Goal: Navigation & Orientation: Find specific page/section

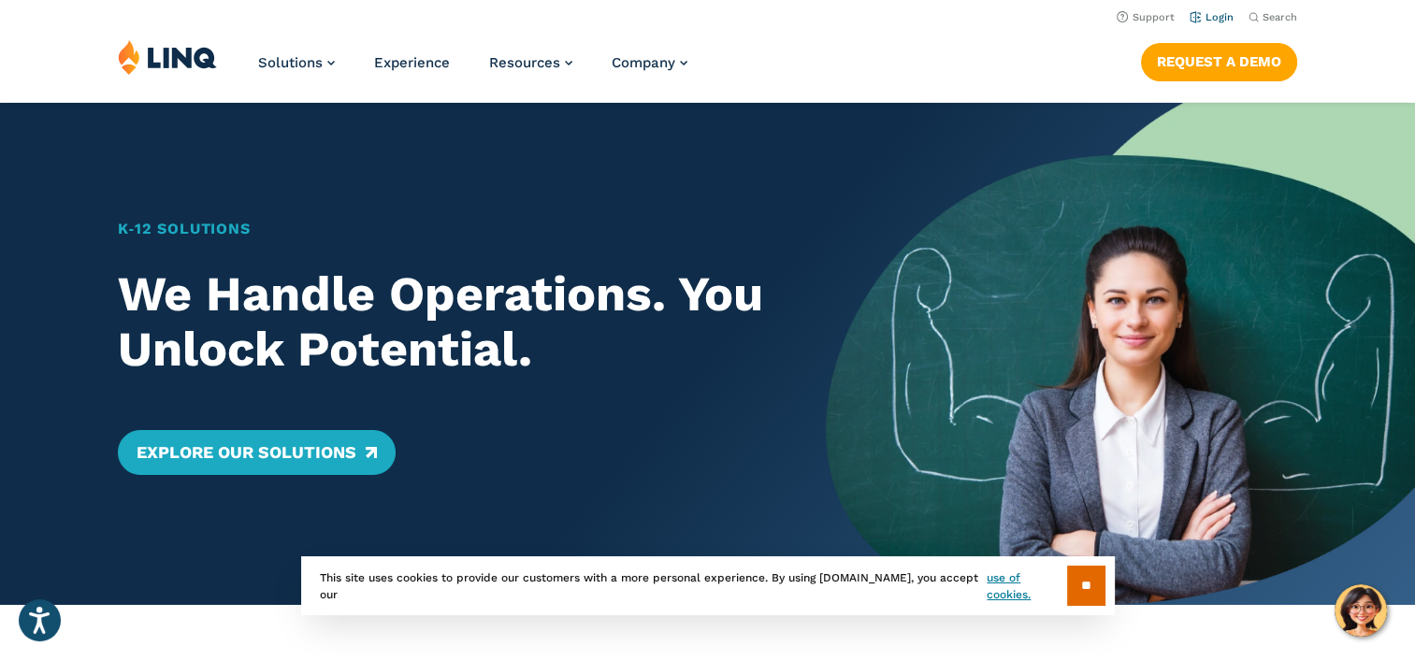
click at [1211, 18] on link "Login" at bounding box center [1212, 17] width 44 height 12
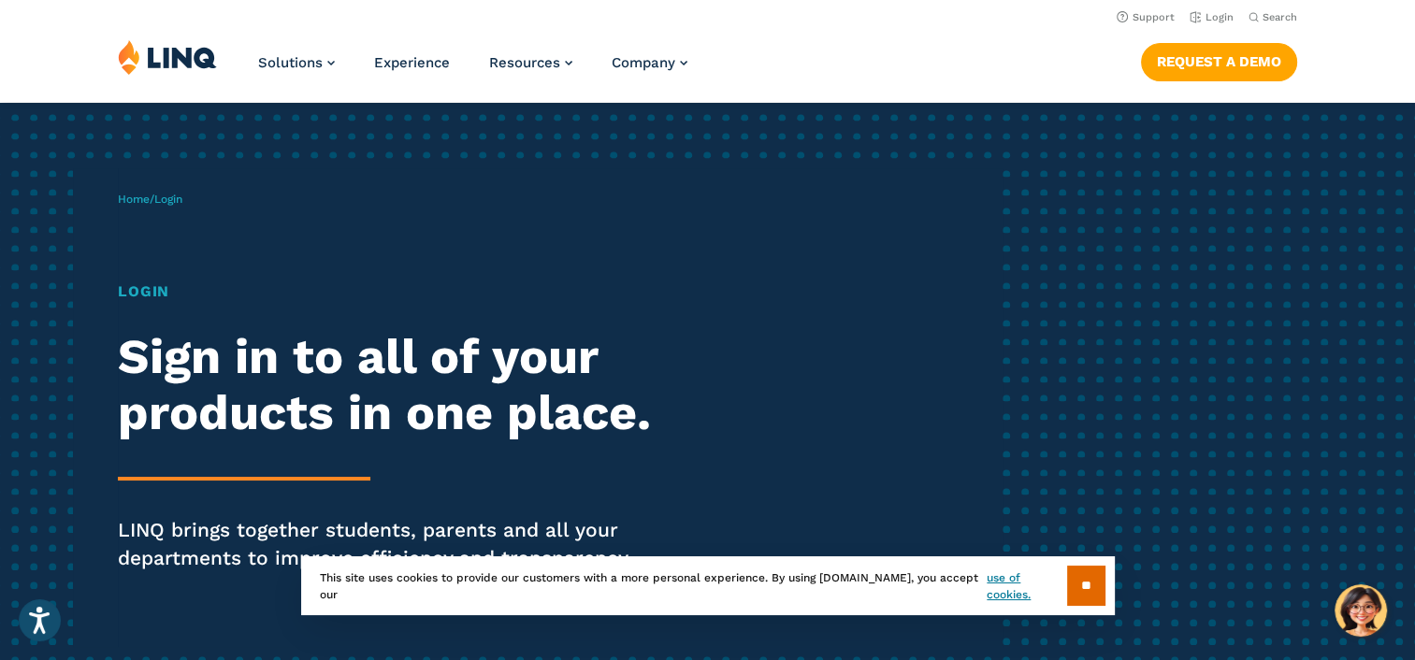
click at [131, 284] on h1 "Login" at bounding box center [390, 292] width 545 height 22
click at [1084, 582] on input "**" at bounding box center [1086, 586] width 38 height 40
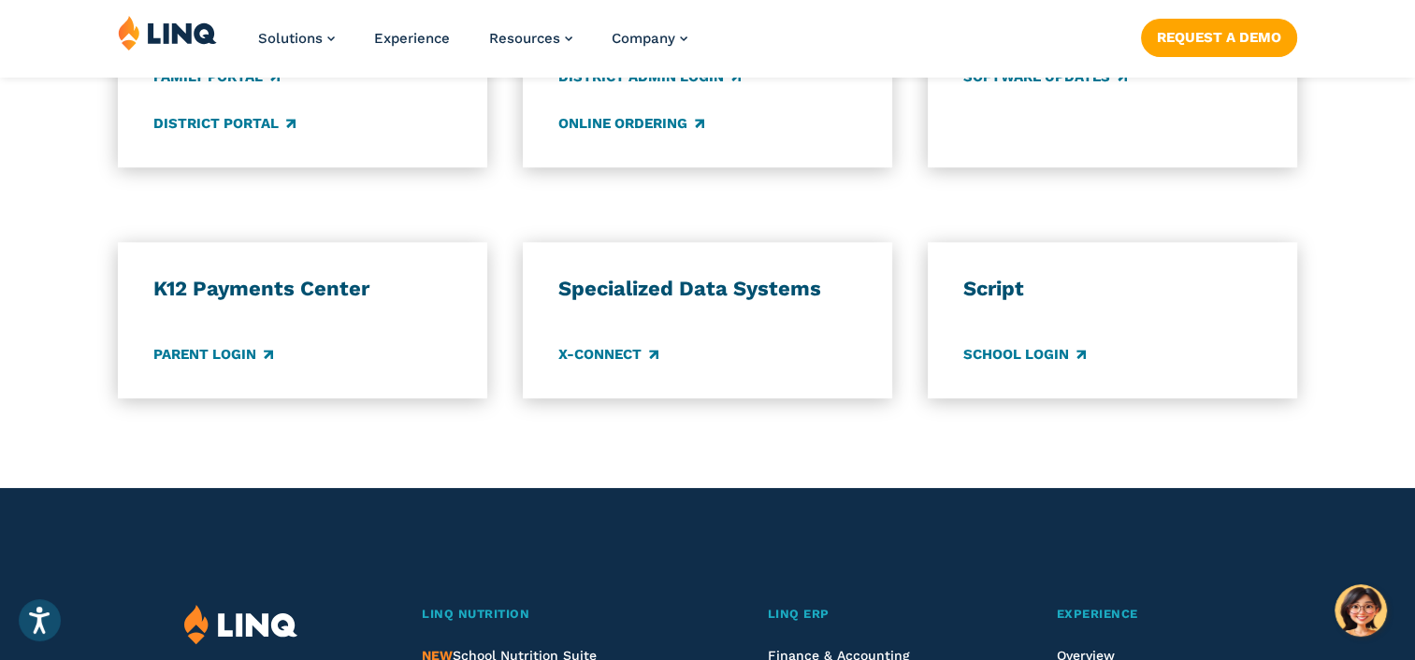
scroll to position [1542, 0]
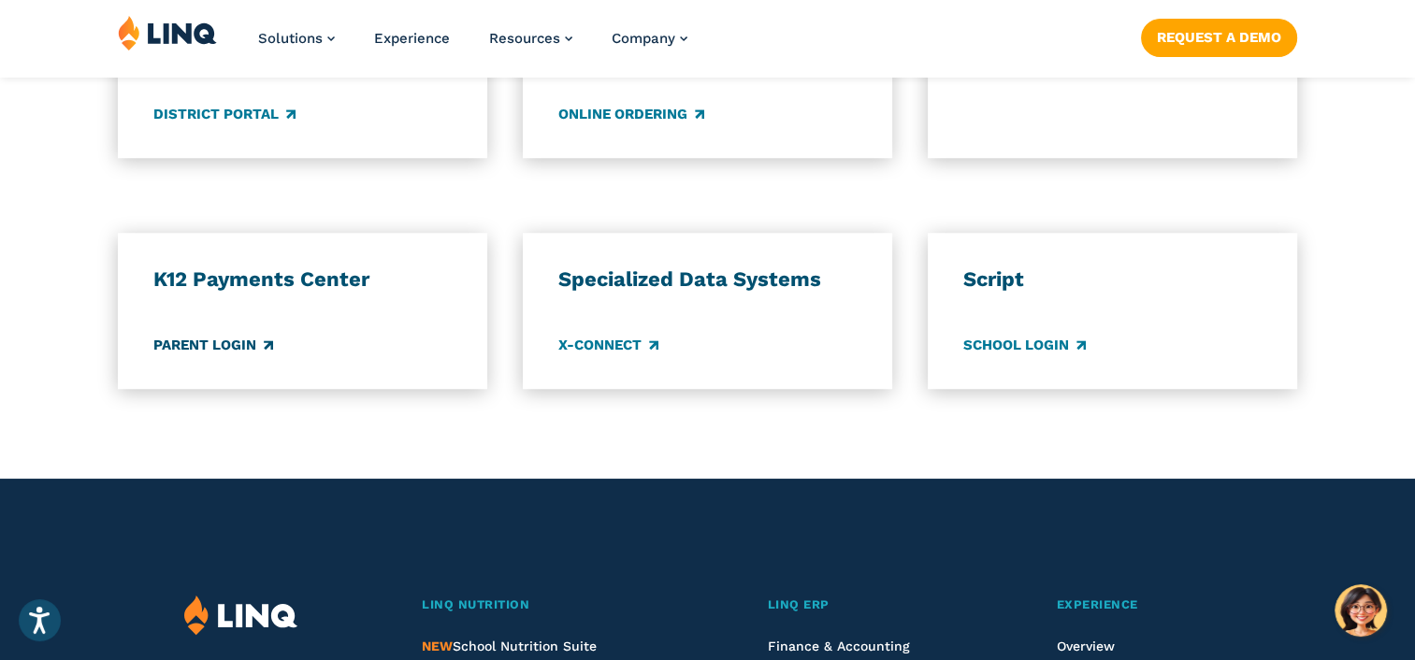
click at [205, 346] on link "Parent Login" at bounding box center [213, 345] width 120 height 21
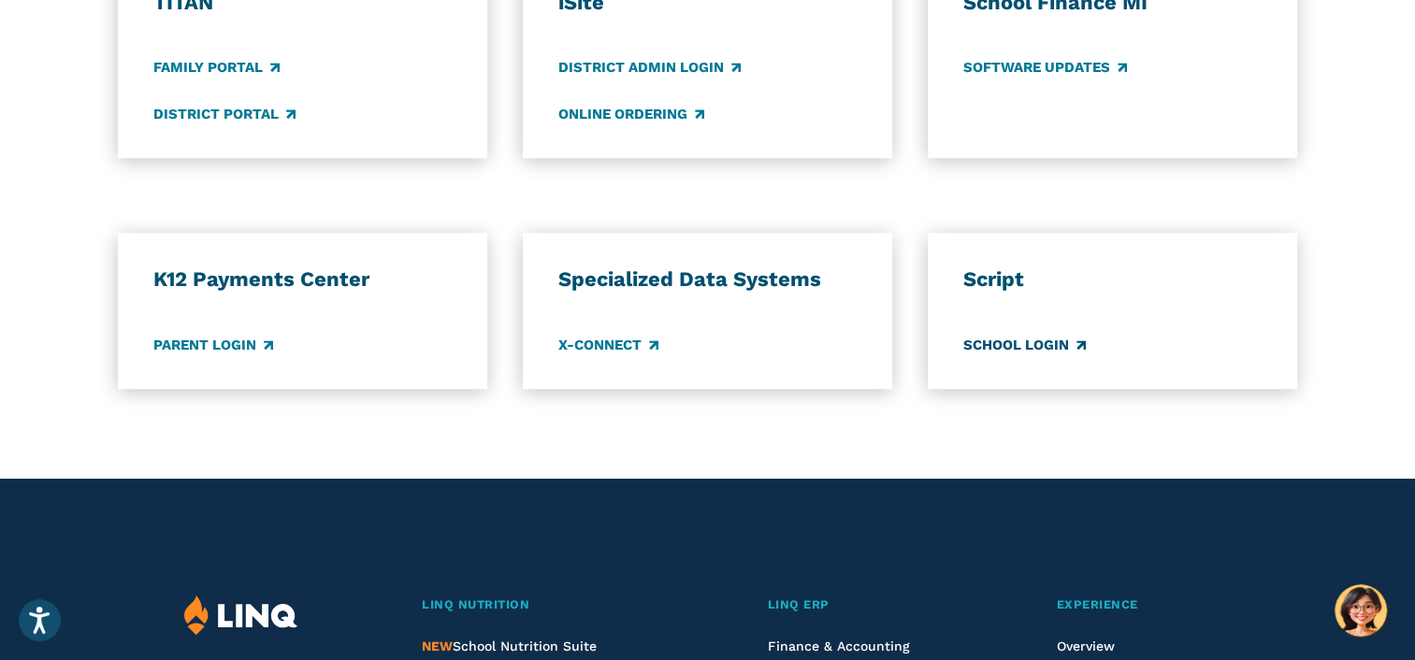
click at [1039, 353] on link "School Login" at bounding box center [1024, 345] width 123 height 21
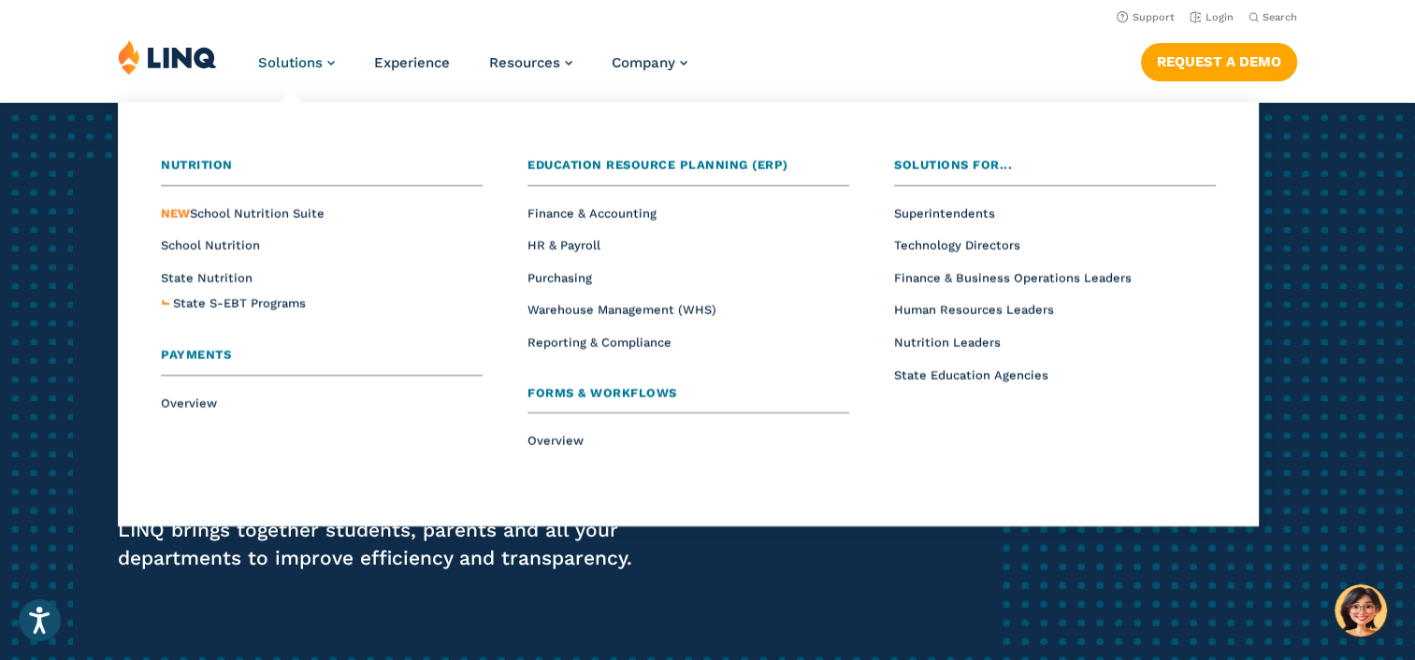
click at [322, 55] on span "Solutions" at bounding box center [290, 62] width 65 height 17
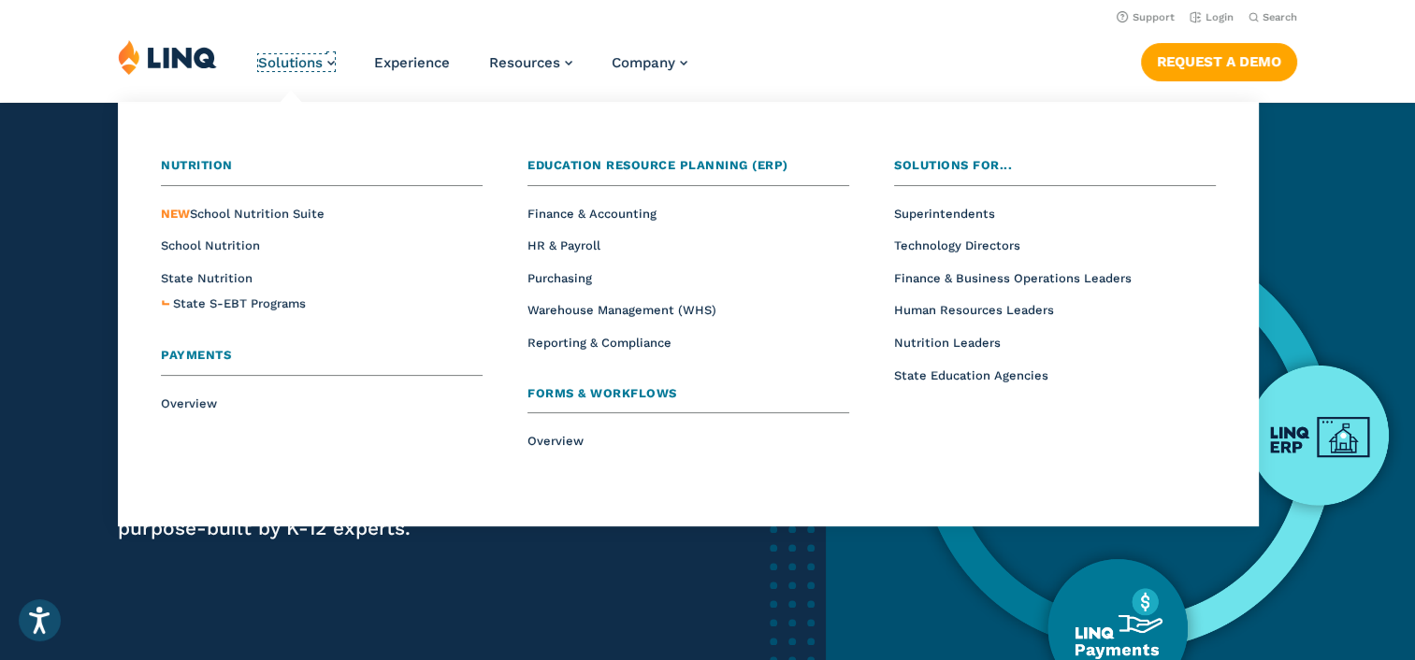
click at [322, 55] on span "Solutions" at bounding box center [290, 62] width 65 height 17
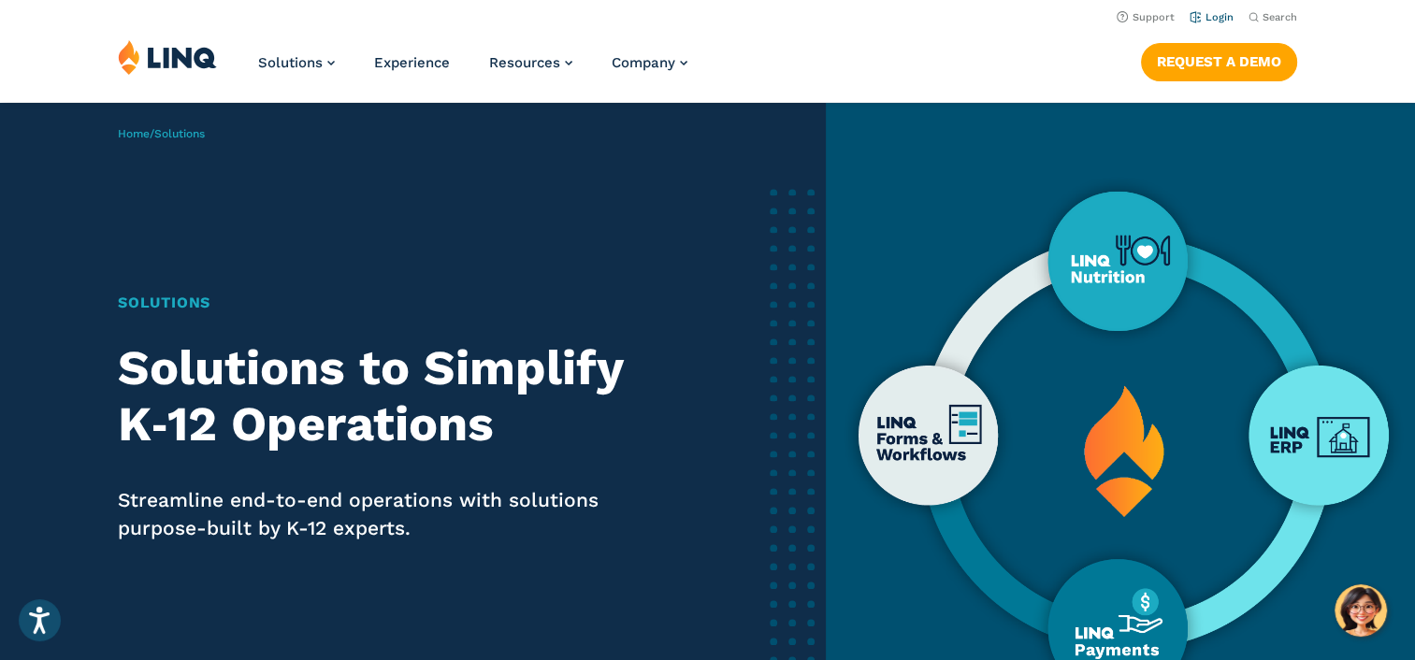
click at [1223, 15] on link "Login" at bounding box center [1212, 17] width 44 height 12
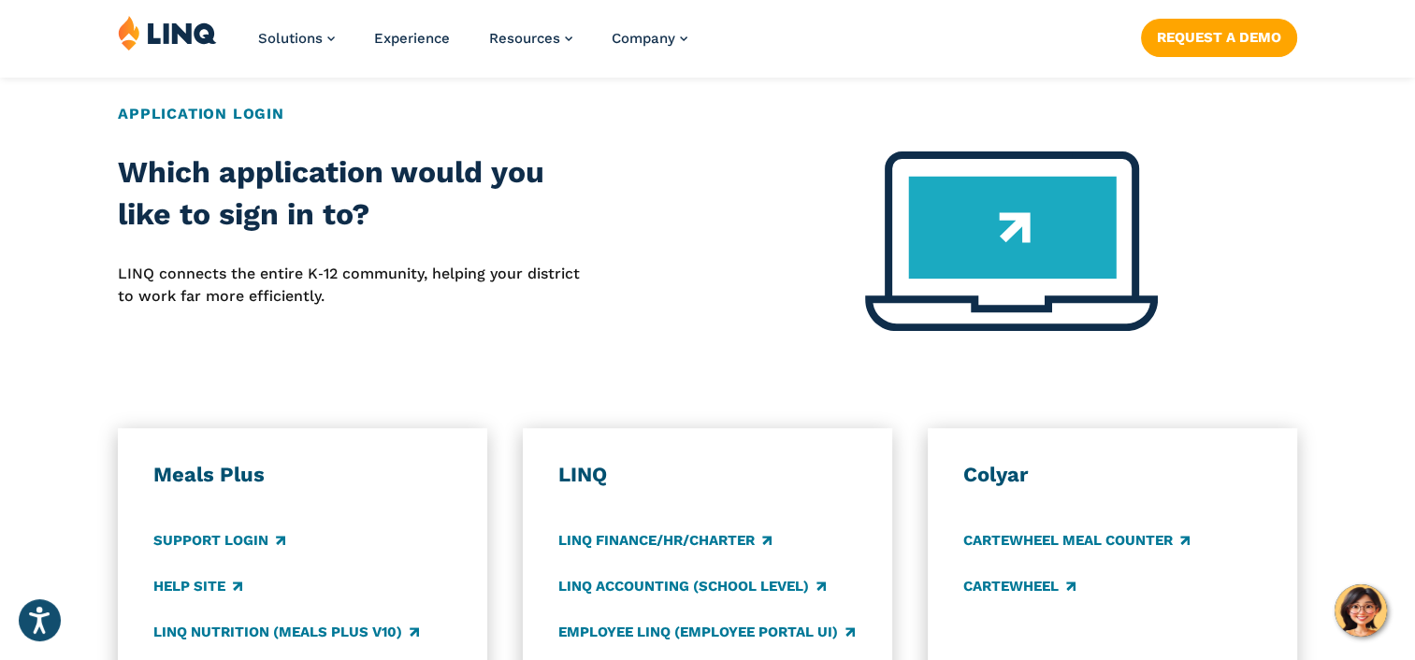
scroll to position [760, 0]
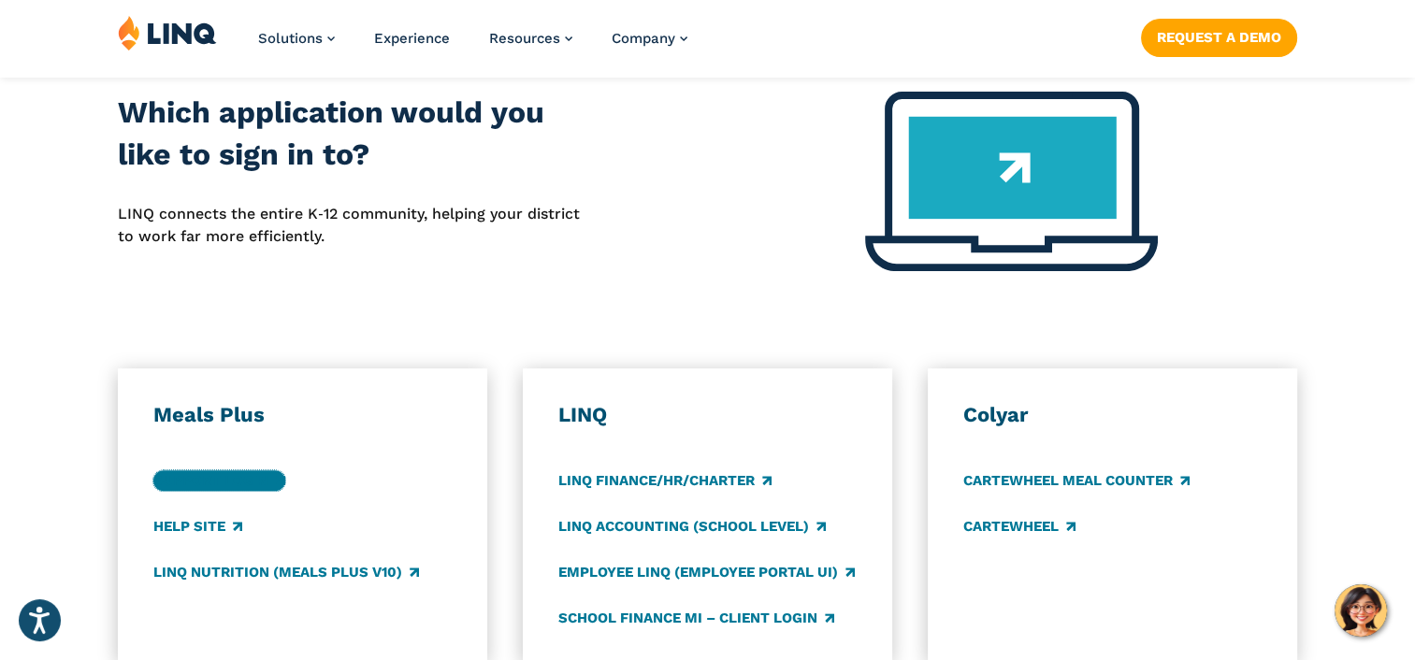
click at [239, 488] on link "Support Login" at bounding box center [219, 480] width 132 height 21
